Goal: Task Accomplishment & Management: Manage account settings

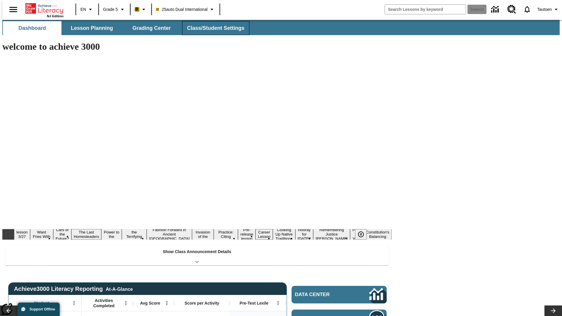
click at [213, 28] on button "Class/Student Settings" at bounding box center [215, 28] width 67 height 14
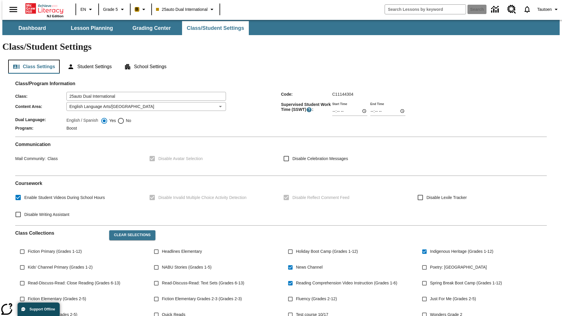
click at [32, 60] on button "Class Settings" at bounding box center [34, 67] width 52 height 14
click at [88, 60] on button "Student Settings" at bounding box center [90, 67] width 54 height 14
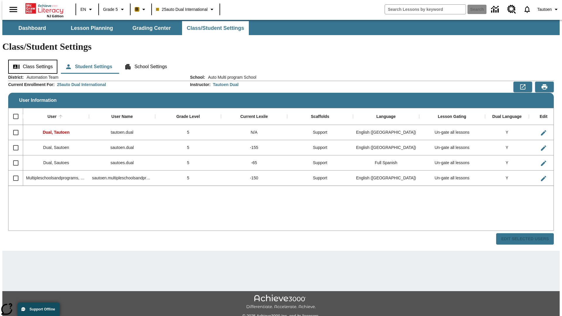
click at [31, 60] on button "Class Settings" at bounding box center [32, 67] width 49 height 14
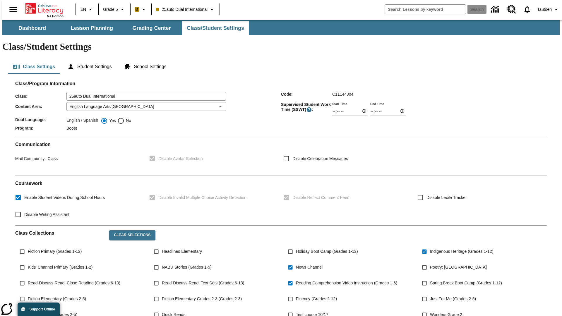
click at [124, 118] on span "No" at bounding box center [127, 121] width 7 height 6
click at [124, 117] on input "No" at bounding box center [120, 120] width 7 height 7
radio input "true"
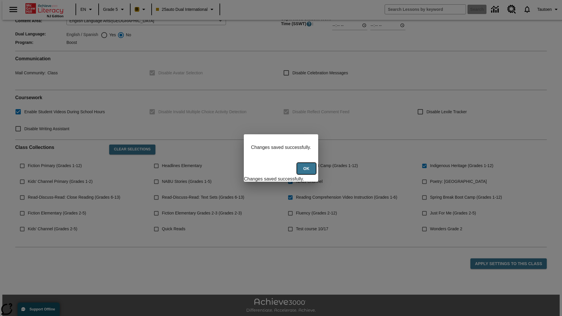
click at [307, 172] on button "Ok" at bounding box center [306, 168] width 19 height 11
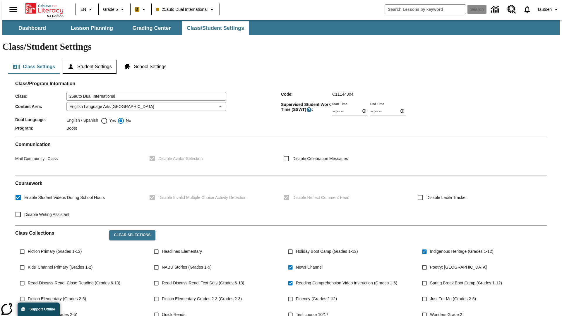
click at [88, 60] on button "Student Settings" at bounding box center [90, 67] width 54 height 14
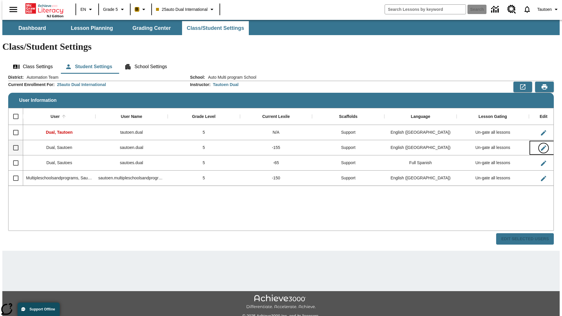
click at [541, 146] on icon "Edit User" at bounding box center [543, 148] width 5 height 5
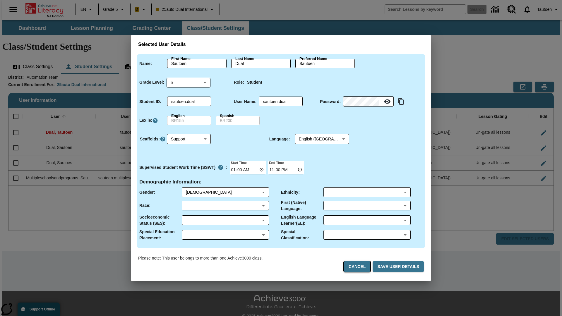
click at [360, 267] on button "Cancel" at bounding box center [357, 267] width 26 height 11
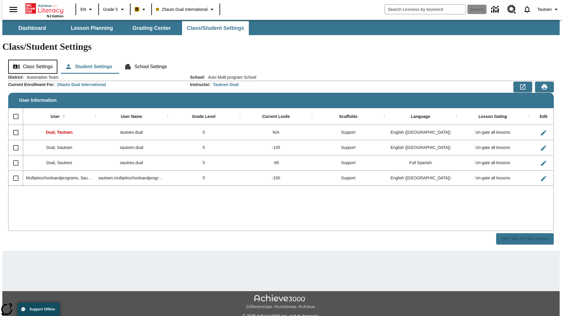
click at [31, 60] on button "Class Settings" at bounding box center [32, 67] width 49 height 14
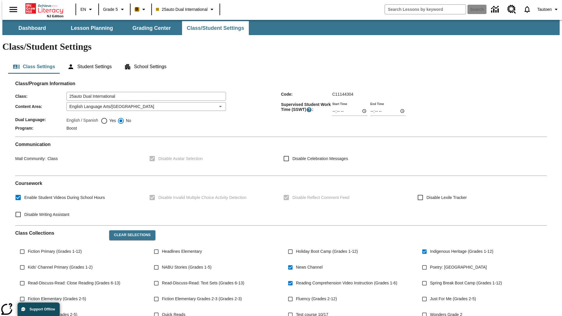
click at [108, 118] on span "Yes" at bounding box center [112, 121] width 8 height 6
click at [108, 117] on input "Yes" at bounding box center [104, 120] width 7 height 7
radio input "true"
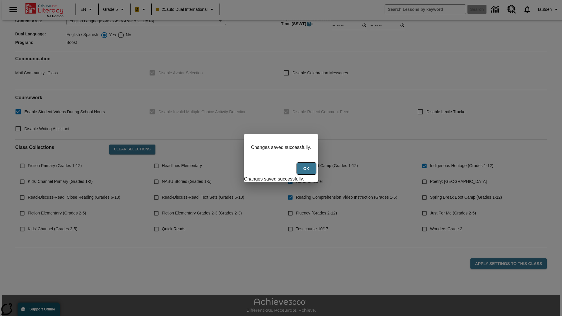
click at [307, 172] on button "Ok" at bounding box center [306, 168] width 19 height 11
